Goal: Information Seeking & Learning: Learn about a topic

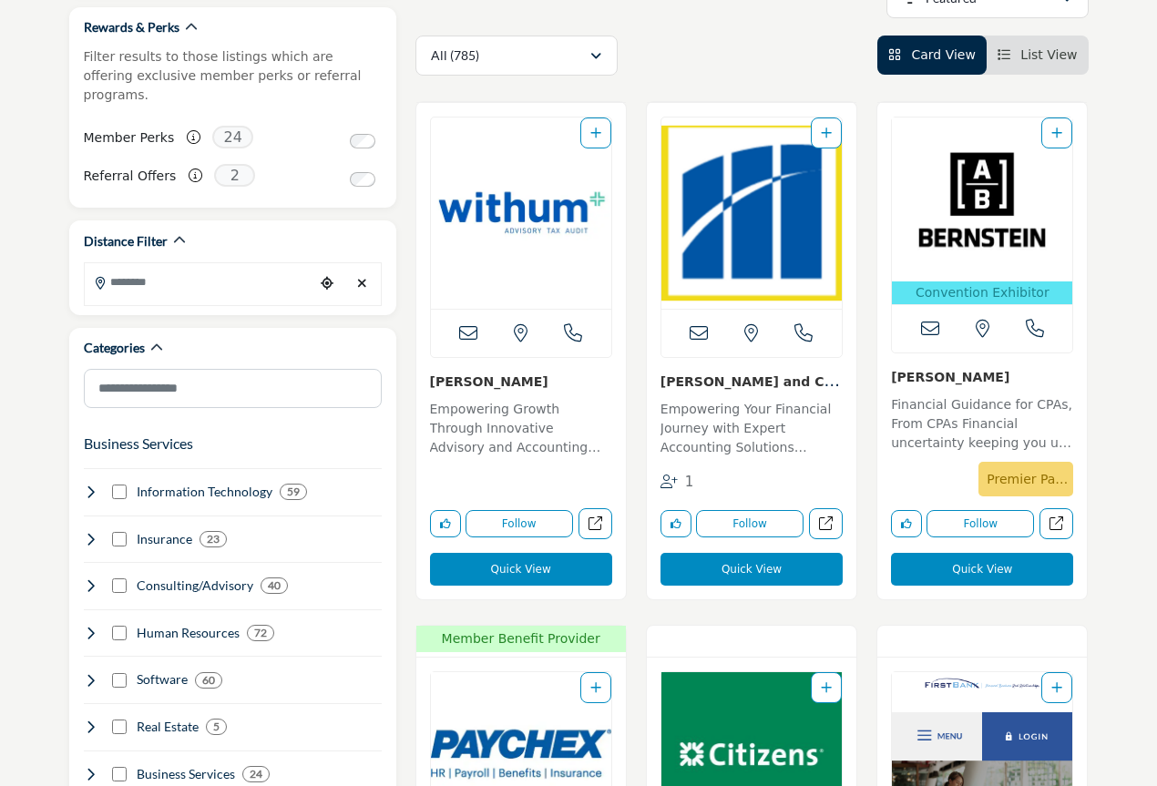
scroll to position [486, 0]
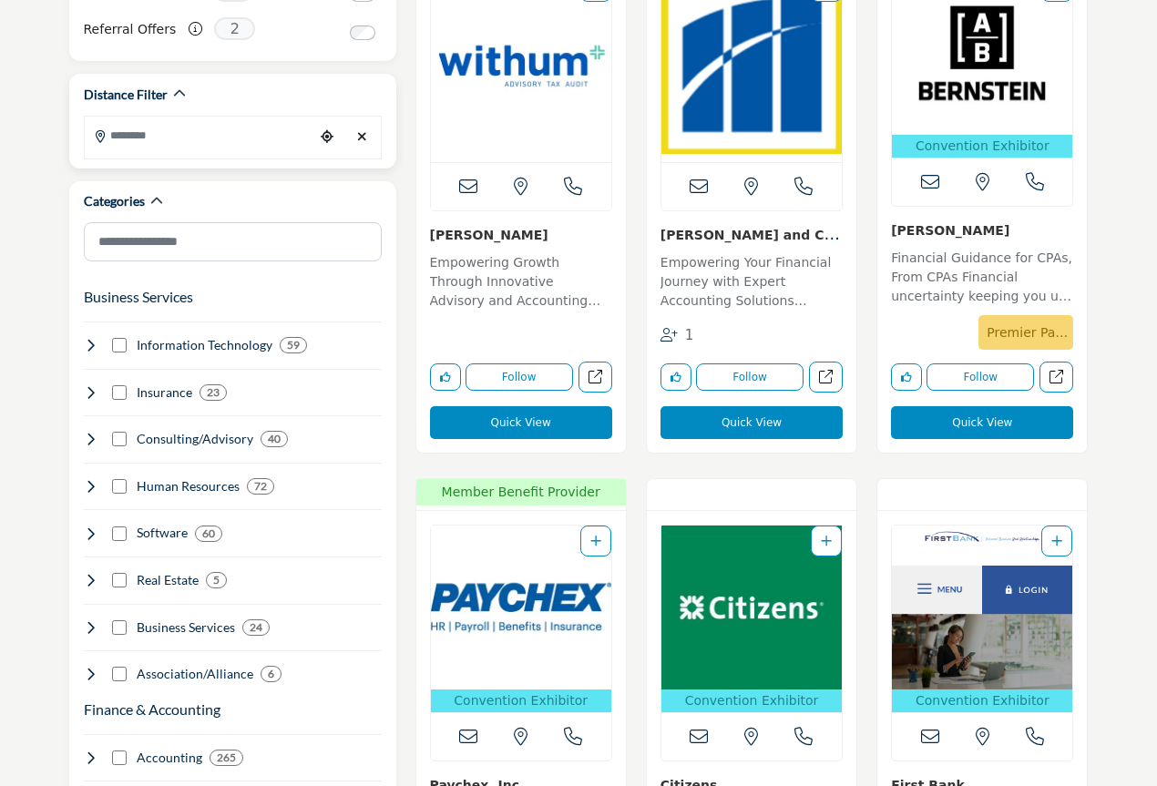
click at [132, 129] on input "Search Location" at bounding box center [200, 136] width 230 height 36
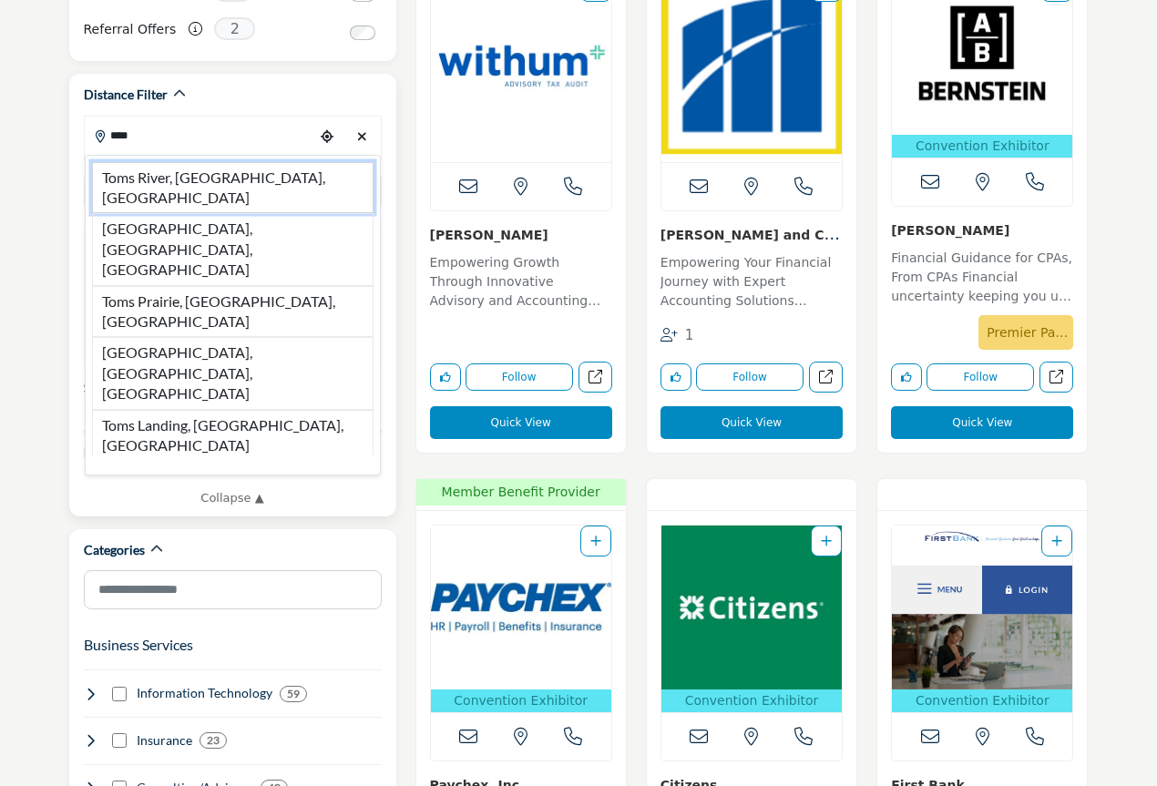
click at [131, 162] on li "Toms River, NJ, USA" at bounding box center [233, 188] width 282 height 52
type input "**********"
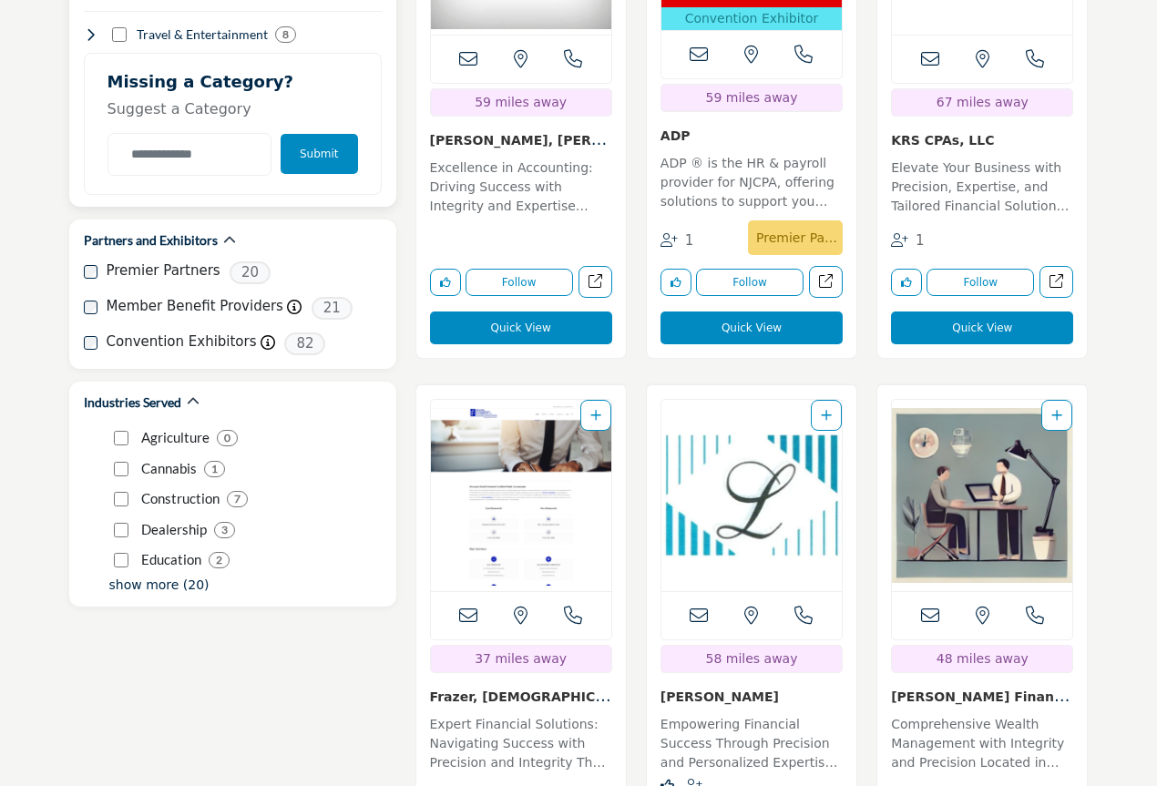
scroll to position [2431, 0]
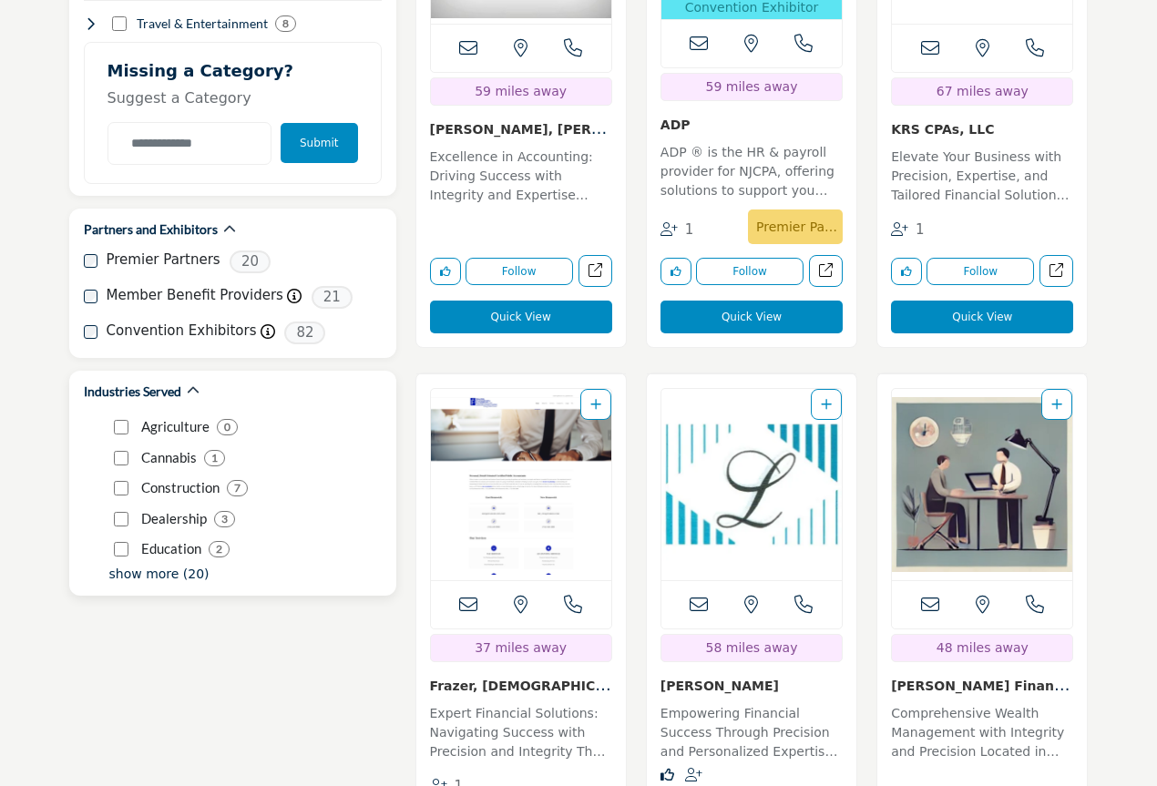
click at [139, 565] on div "show more (20)" at bounding box center [159, 574] width 100 height 19
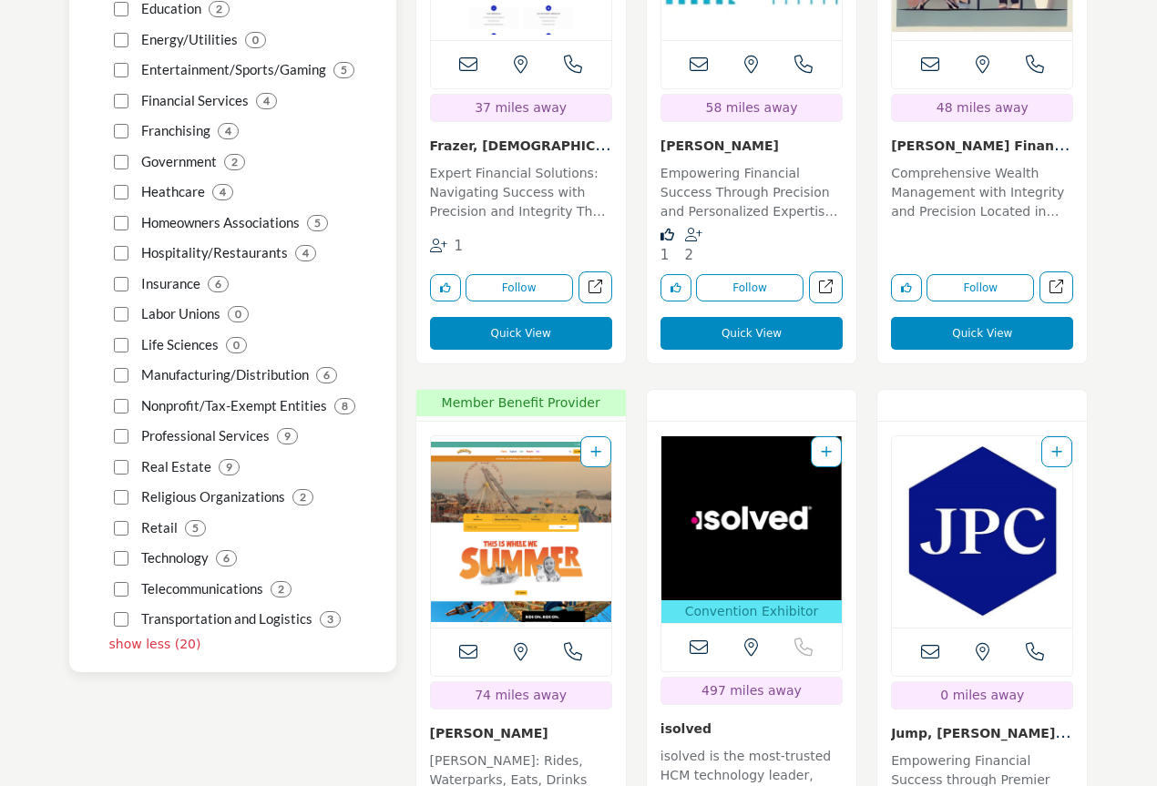
scroll to position [3038, 0]
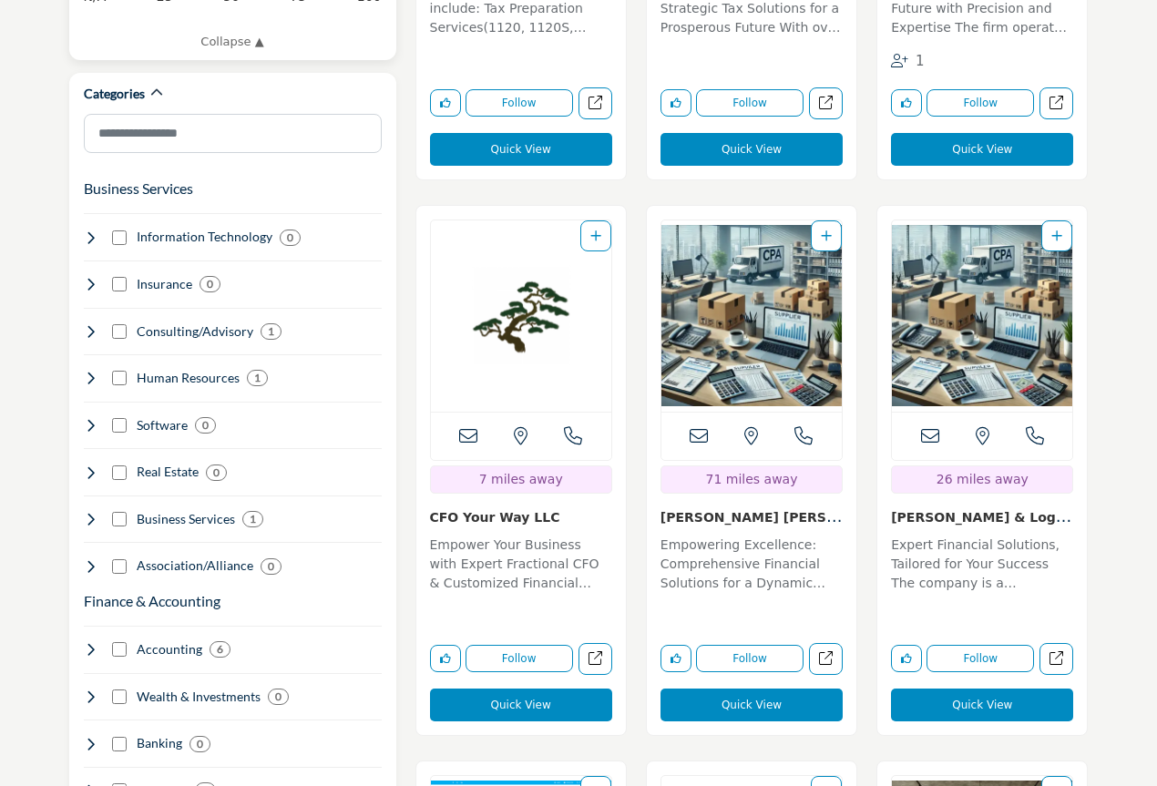
scroll to position [486, 0]
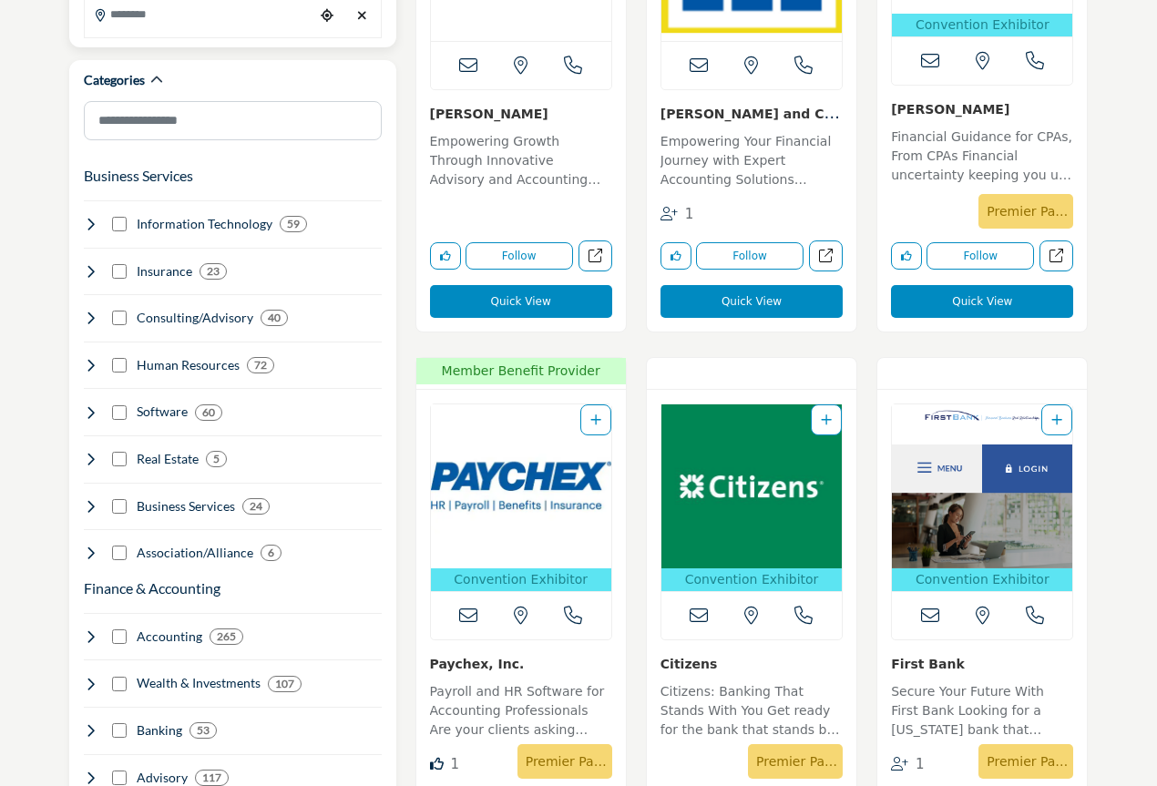
scroll to position [608, 0]
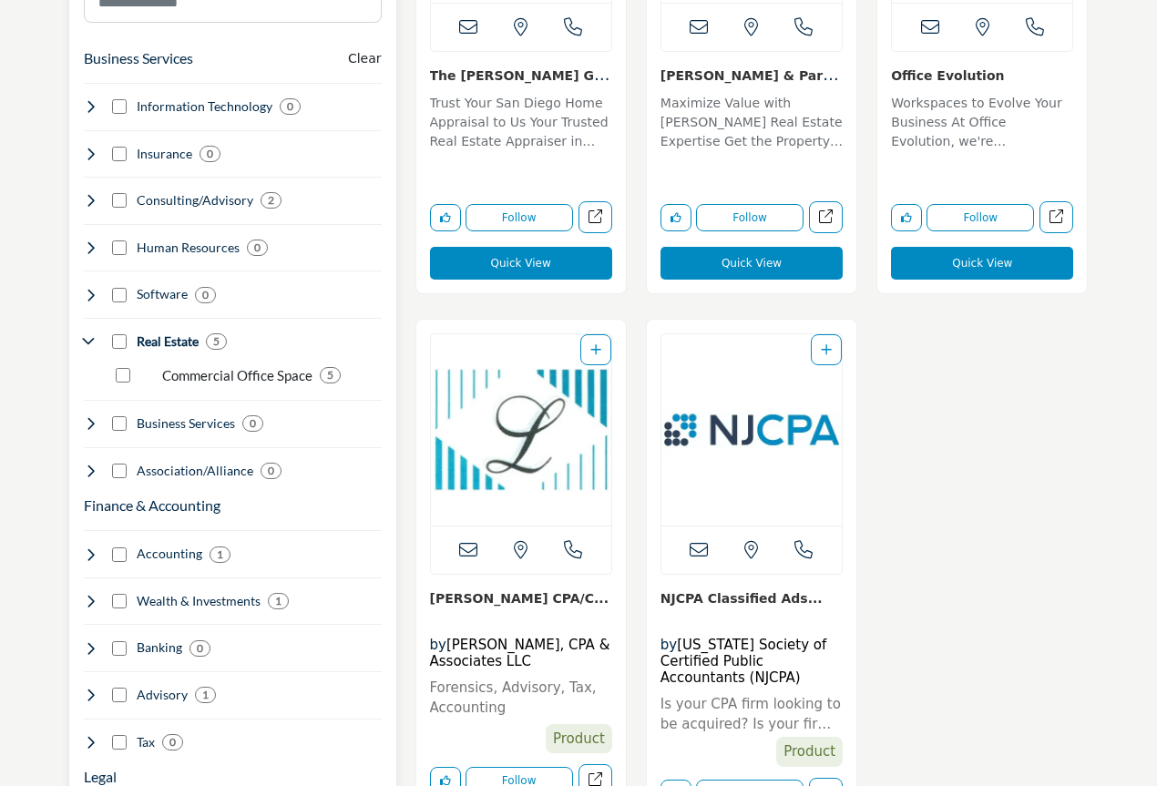
scroll to position [729, 0]
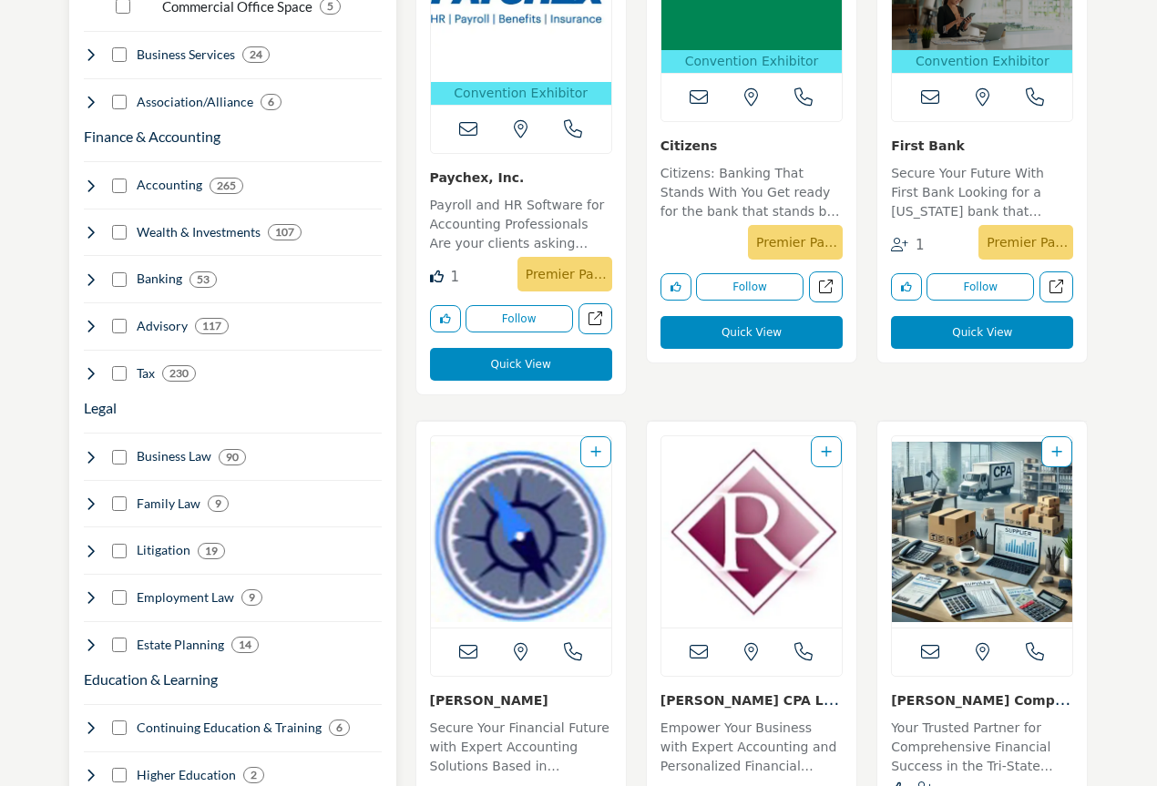
scroll to position [1215, 0]
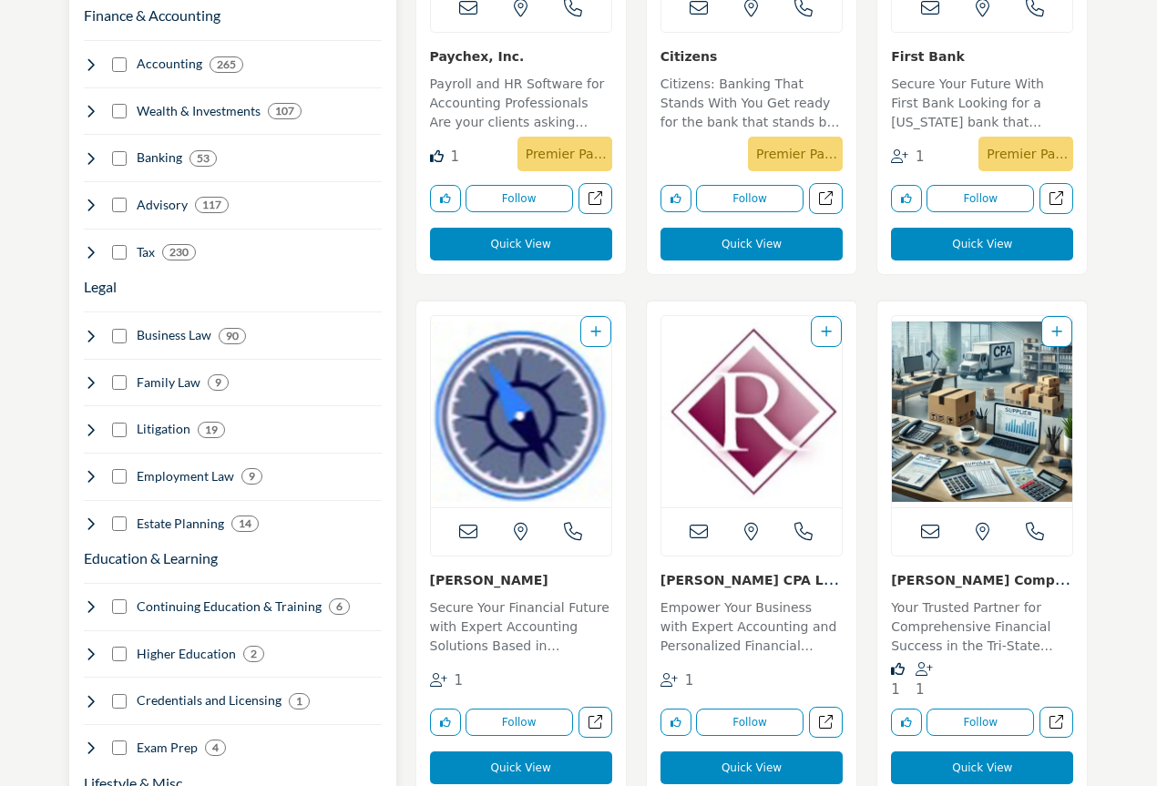
click at [88, 517] on icon at bounding box center [91, 524] width 15 height 15
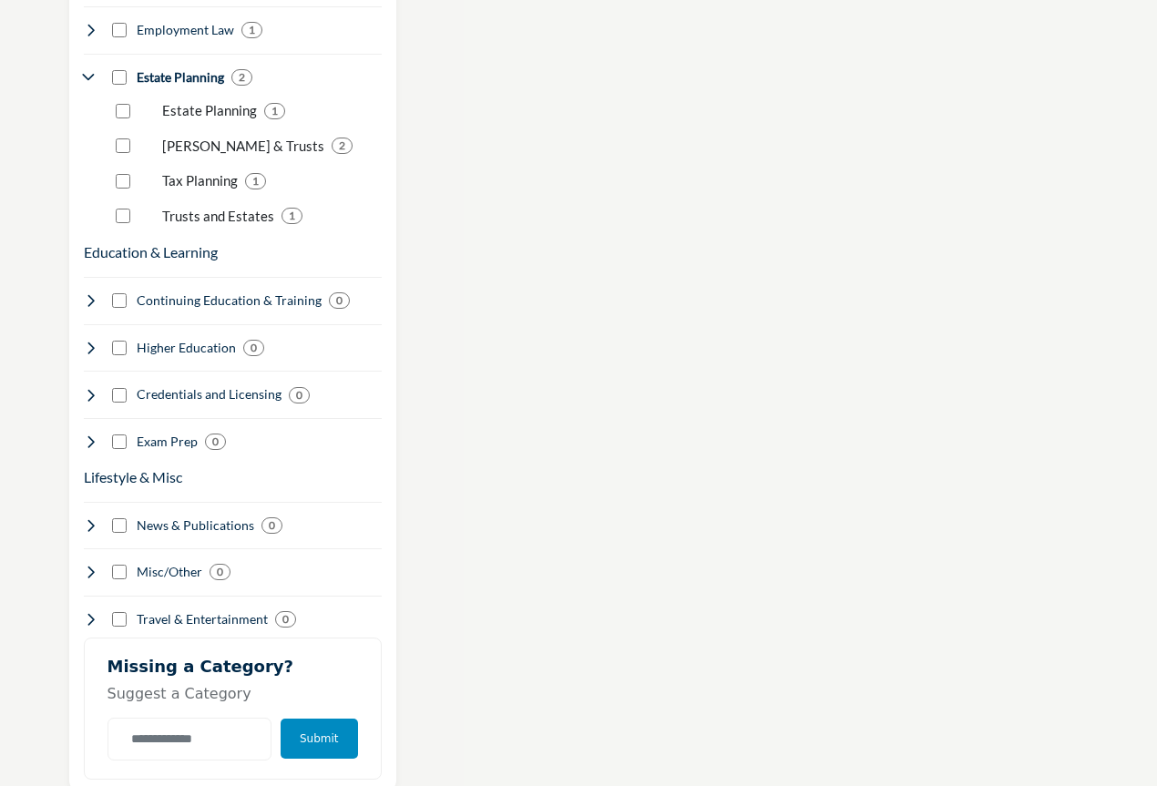
scroll to position [1337, 0]
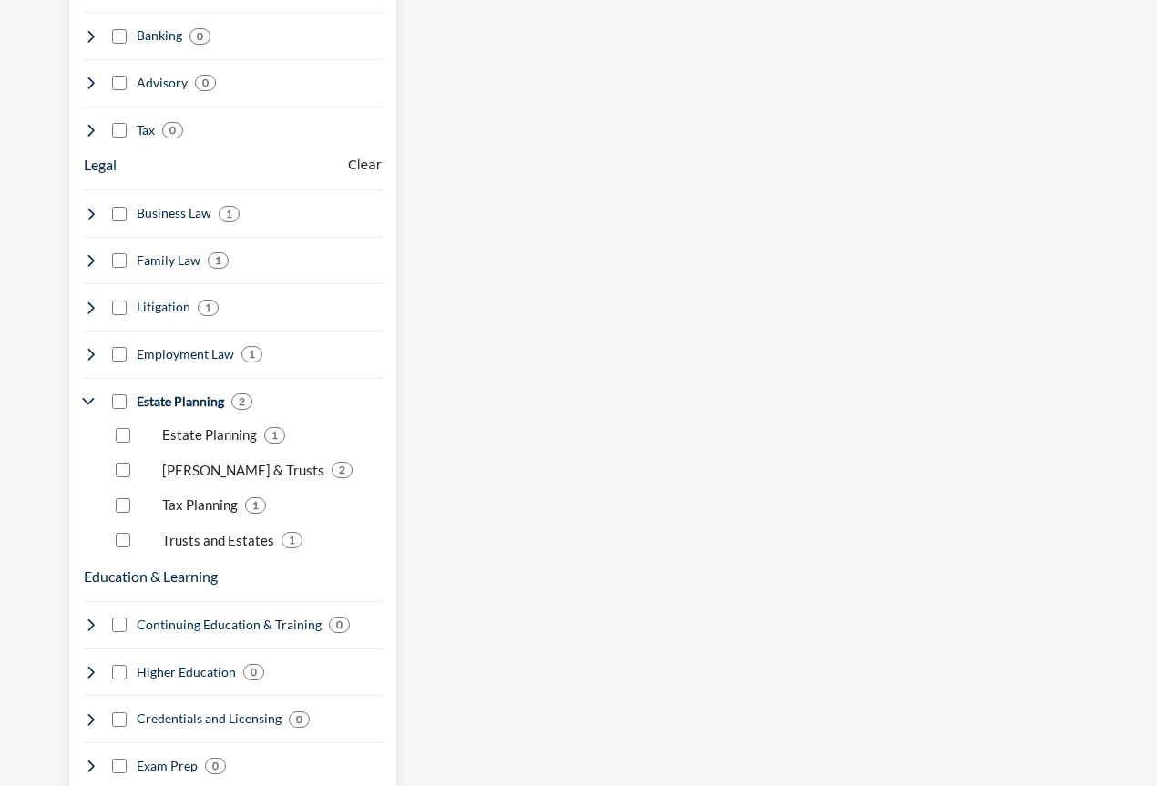
click at [114, 517] on div "Trusts and Estates 1" at bounding box center [245, 535] width 272 height 36
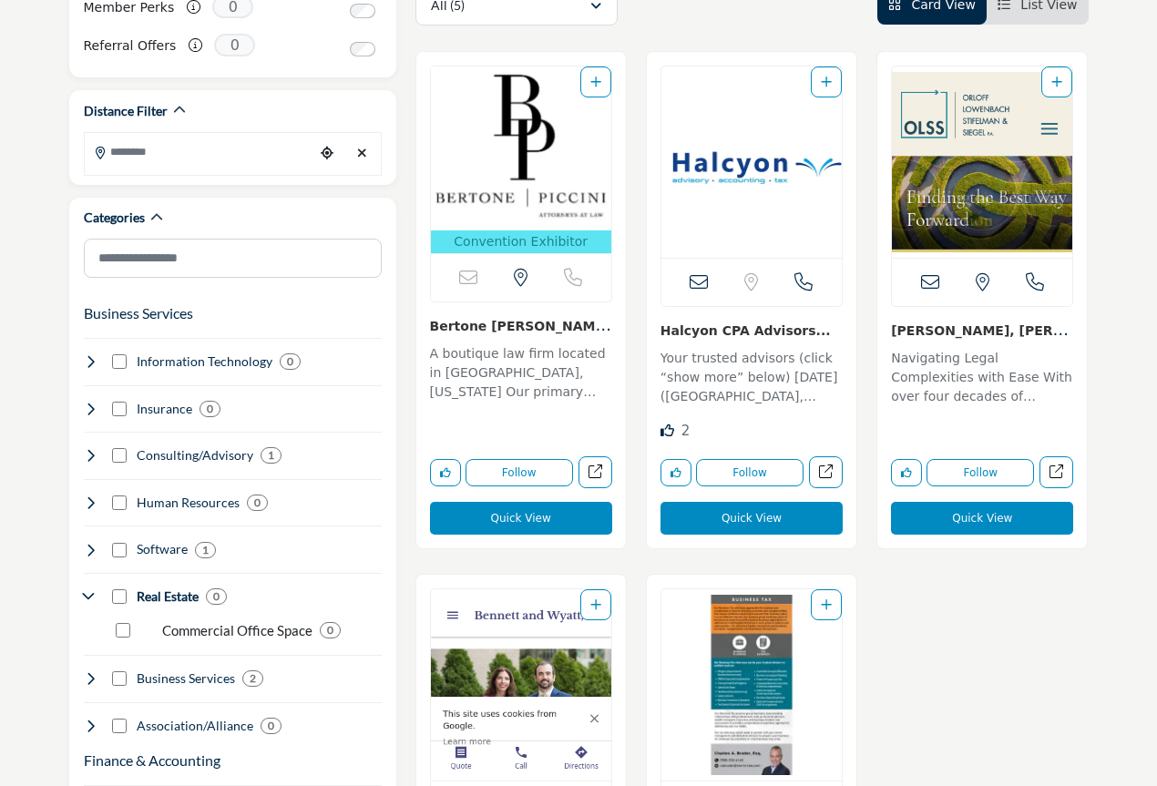
scroll to position [365, 0]
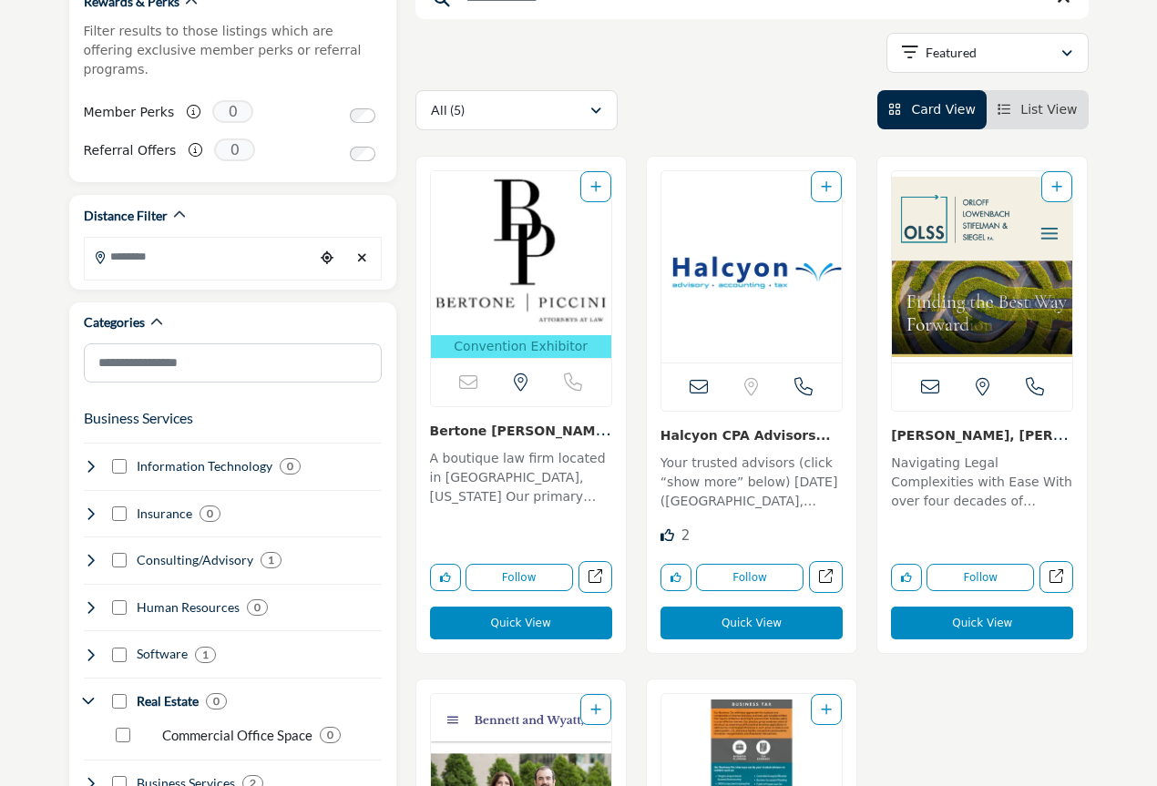
click at [1021, 122] on li "List View" at bounding box center [1038, 109] width 102 height 39
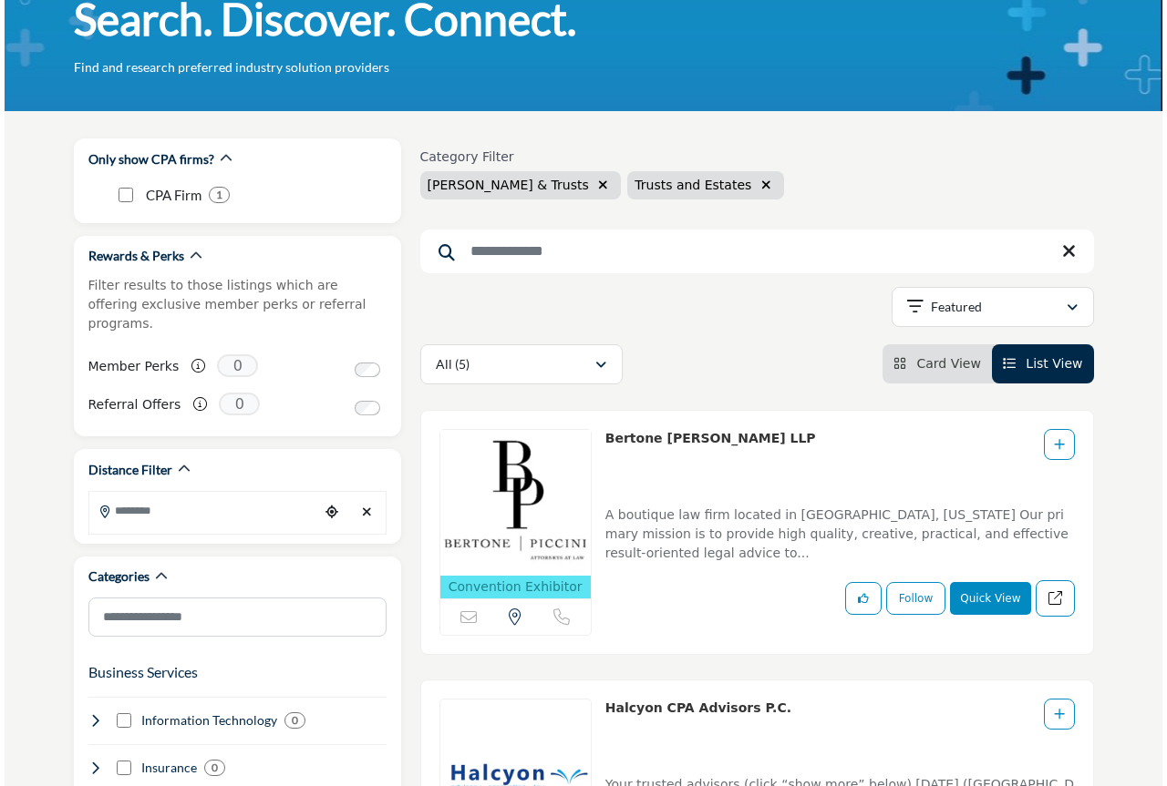
scroll to position [365, 0]
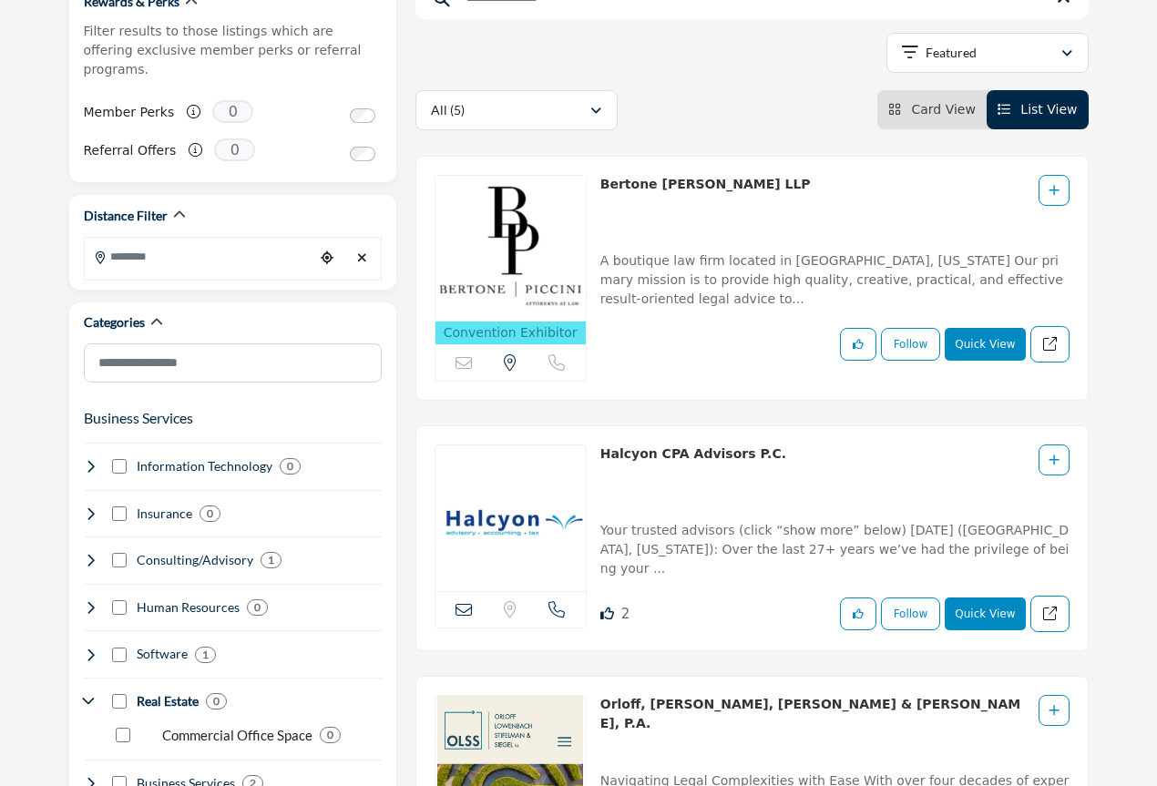
click at [975, 350] on button "Quick View" at bounding box center [985, 344] width 80 height 33
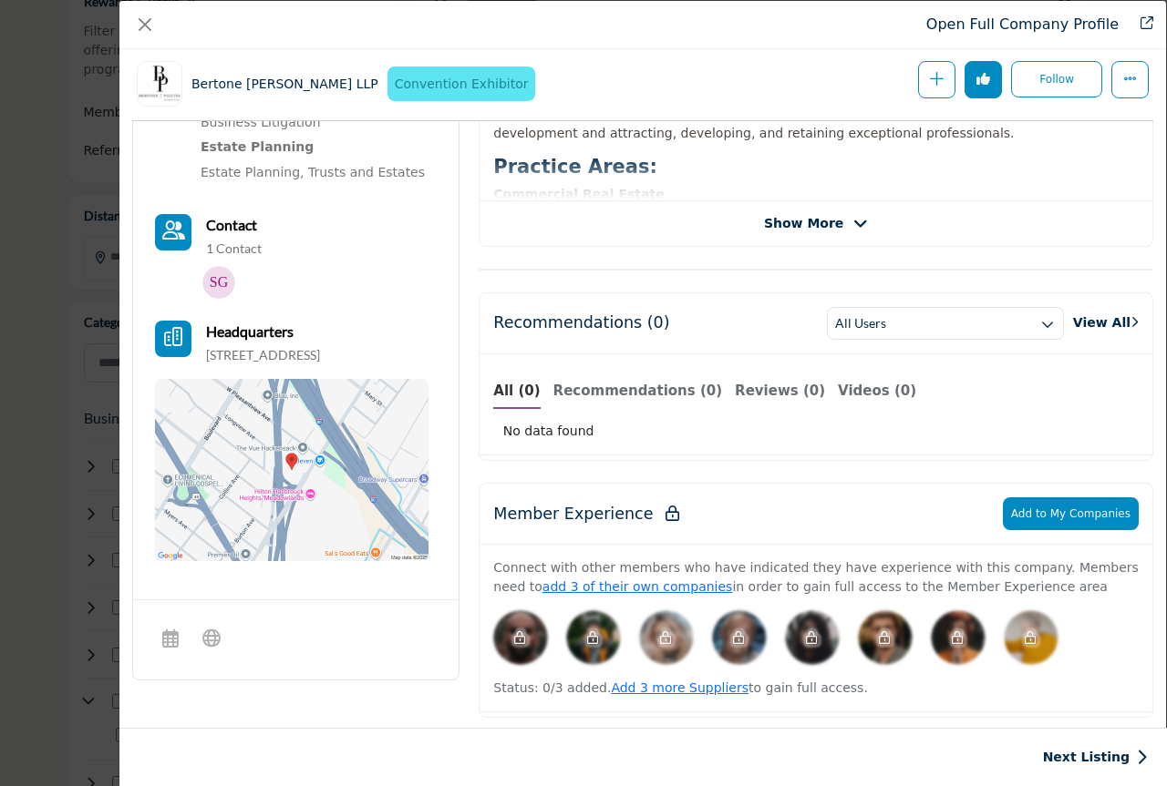
scroll to position [438, 0]
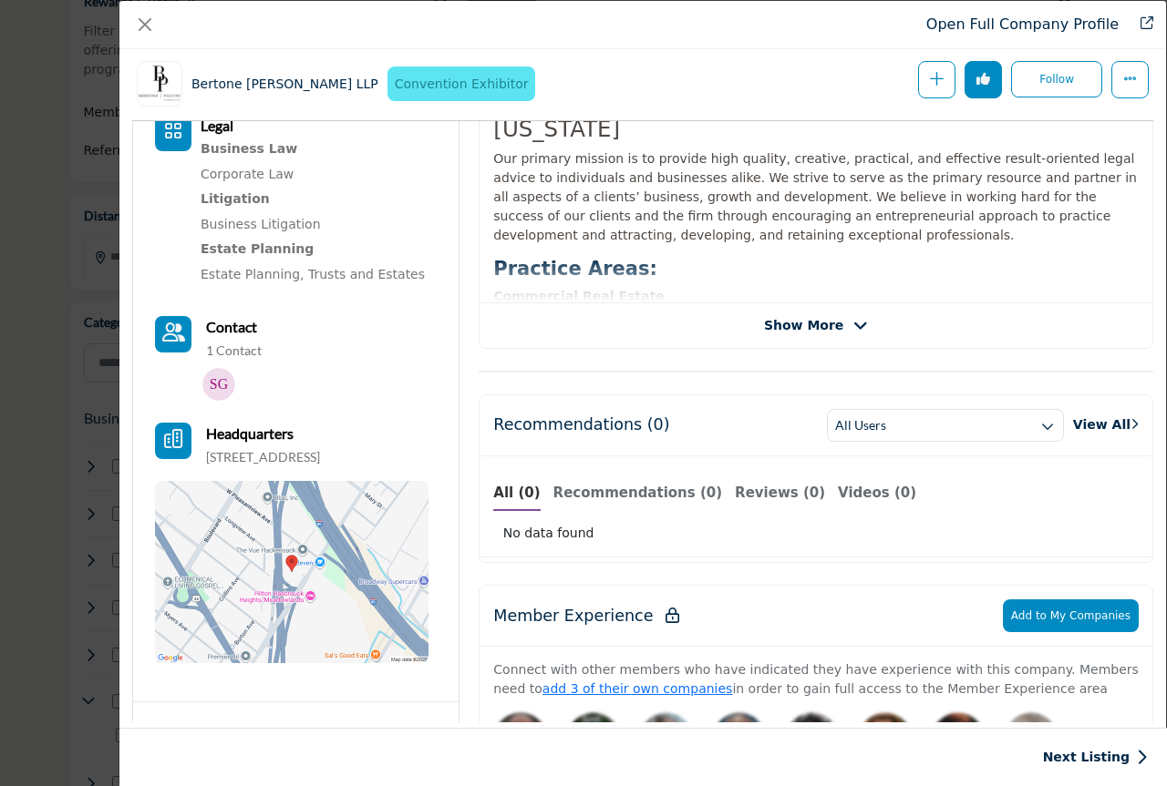
click at [845, 311] on div "Bertone [PERSON_NAME] LLP Sorry, but we don't have an email address for this li…" at bounding box center [815, 188] width 674 height 322
click at [820, 320] on span "Show More" at bounding box center [803, 325] width 79 height 19
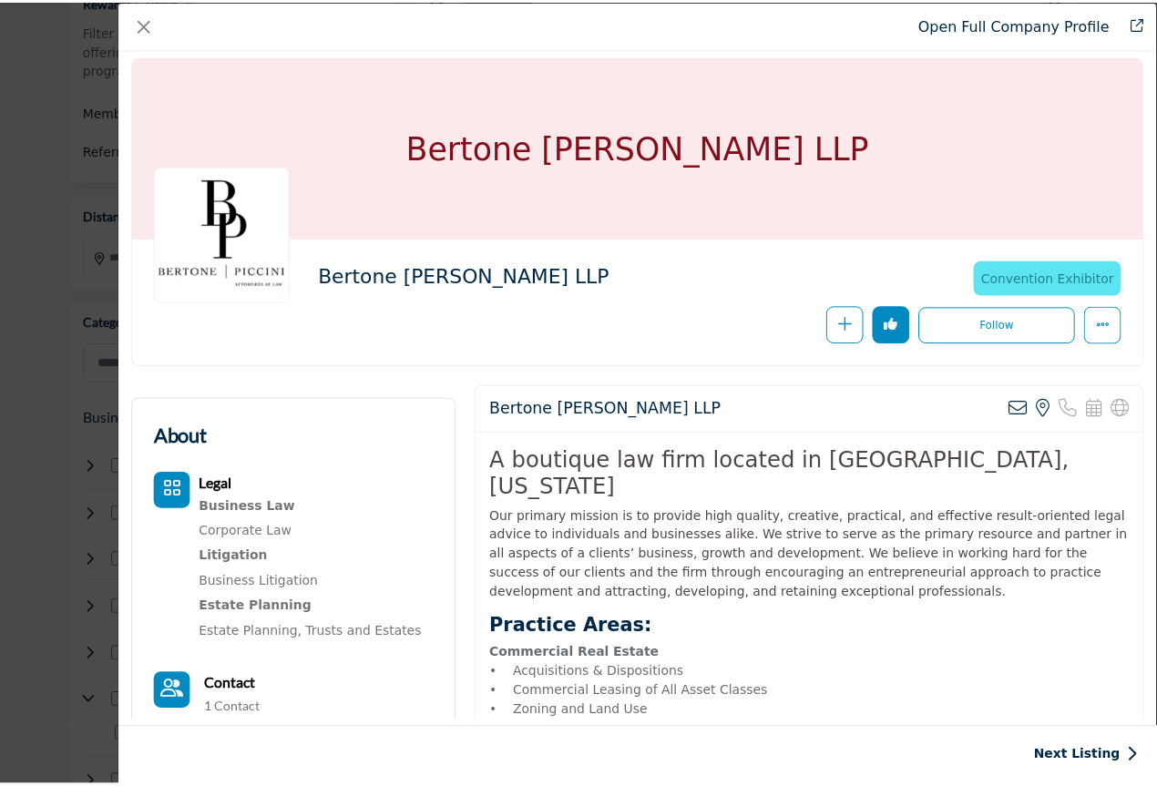
scroll to position [0, 0]
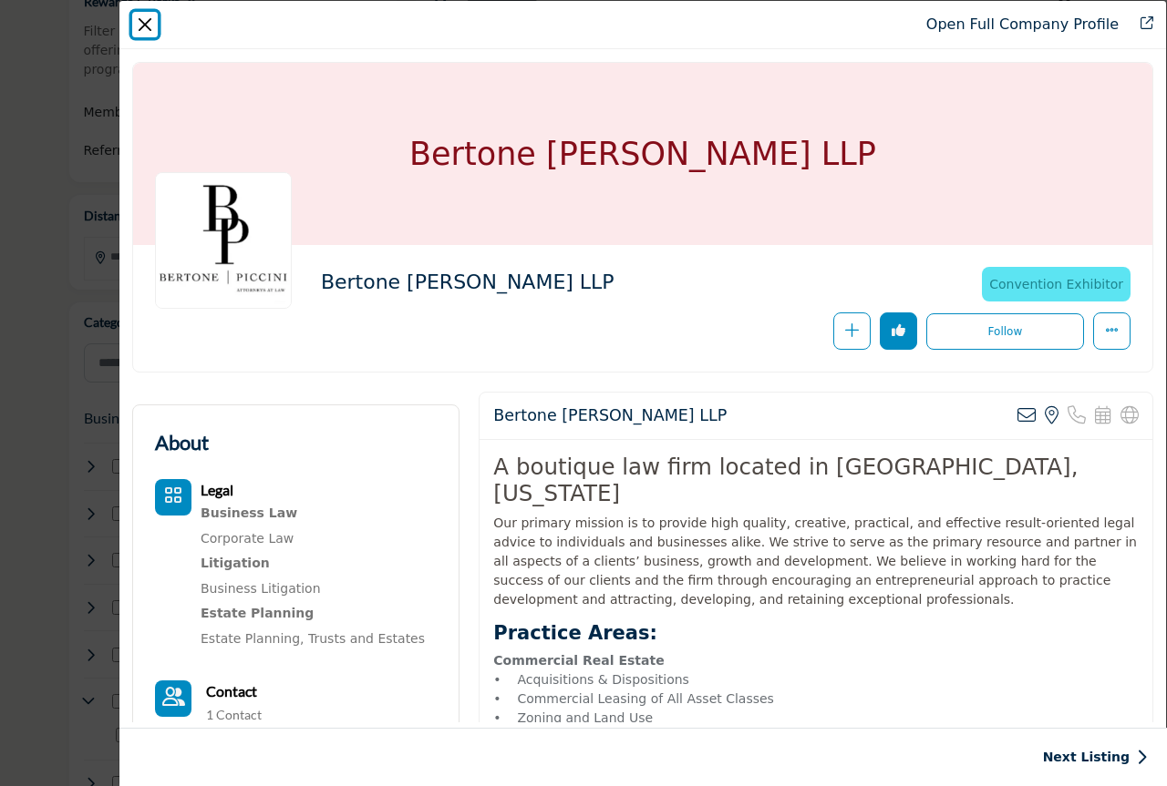
click at [141, 22] on button "Close" at bounding box center [145, 25] width 26 height 26
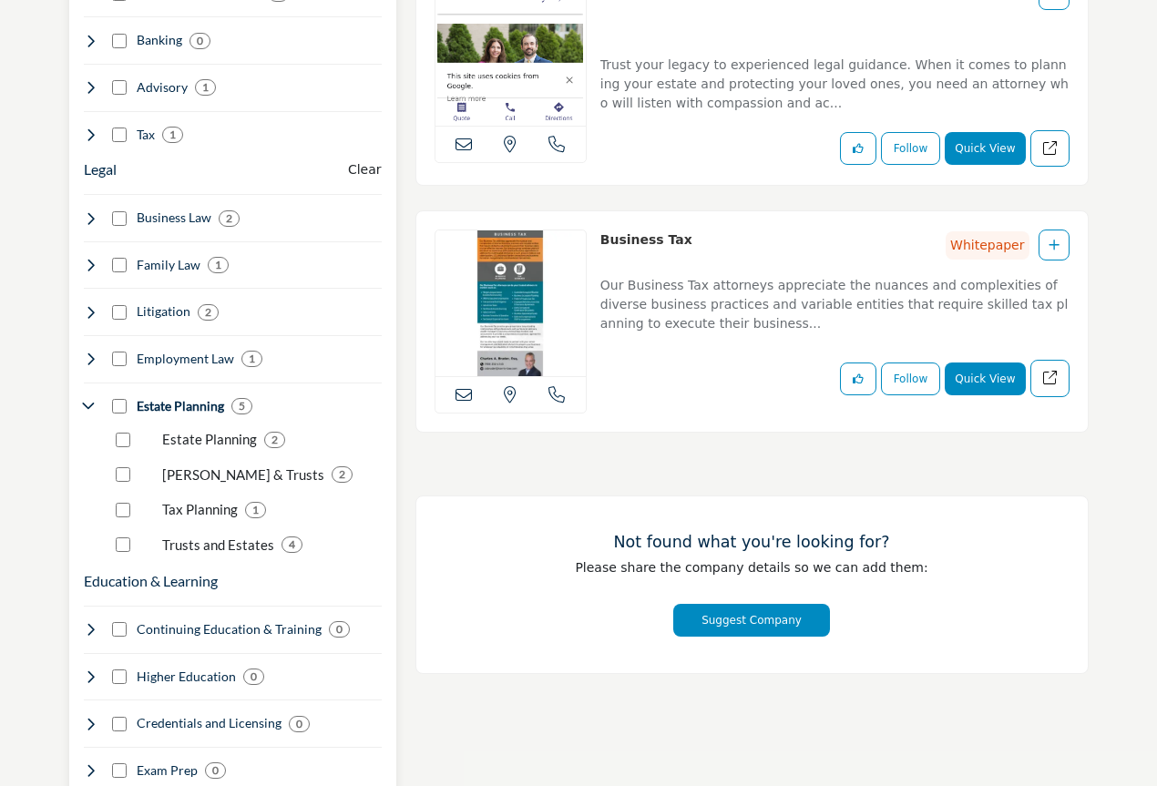
scroll to position [1337, 0]
